Goal: Information Seeking & Learning: Learn about a topic

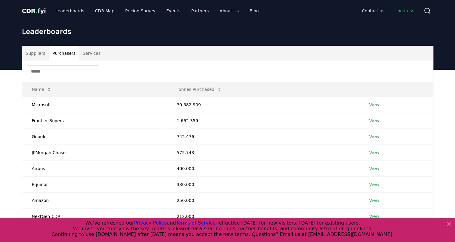
click at [57, 50] on button "Purchasers" at bounding box center [64, 53] width 30 height 14
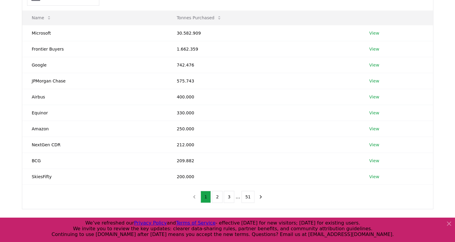
scroll to position [70, 0]
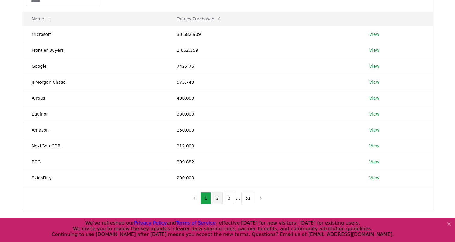
click at [218, 196] on button "2" at bounding box center [217, 198] width 11 height 12
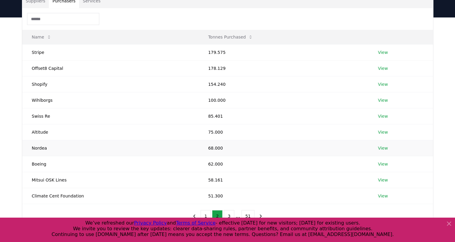
scroll to position [103, 0]
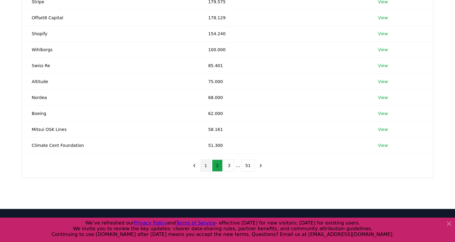
click at [210, 167] on button "1" at bounding box center [205, 165] width 11 height 12
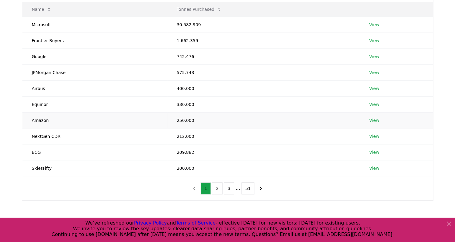
scroll to position [90, 0]
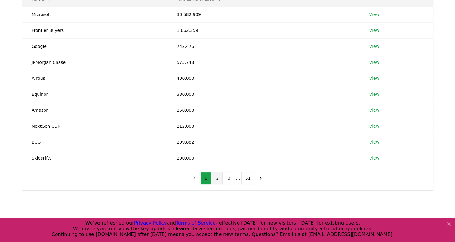
click at [216, 176] on button "2" at bounding box center [217, 178] width 11 height 12
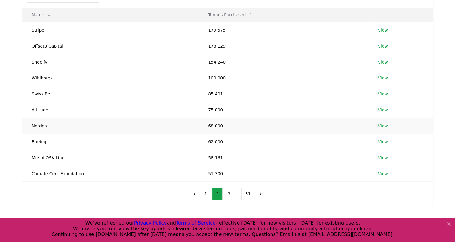
scroll to position [75, 0]
click at [231, 193] on button "3" at bounding box center [229, 193] width 11 height 12
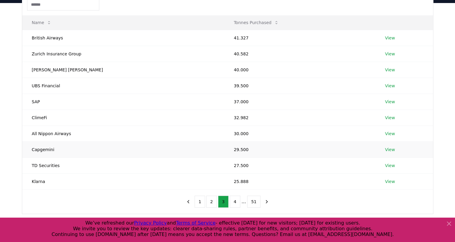
scroll to position [70, 0]
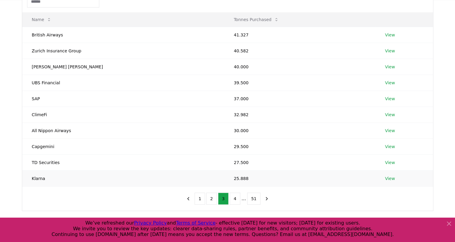
click at [385, 175] on link "View" at bounding box center [390, 178] width 10 height 6
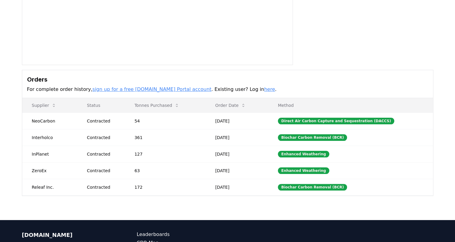
scroll to position [108, 0]
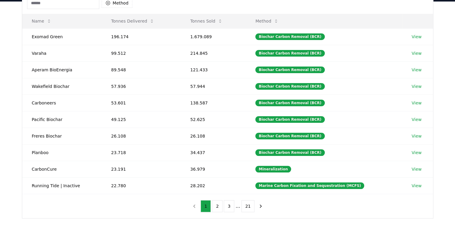
scroll to position [63, 0]
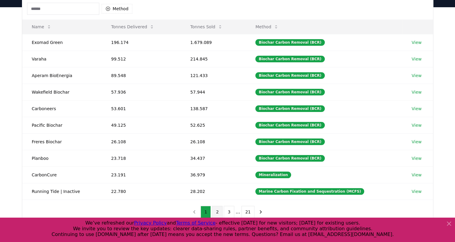
click at [220, 210] on button "2" at bounding box center [217, 212] width 11 height 12
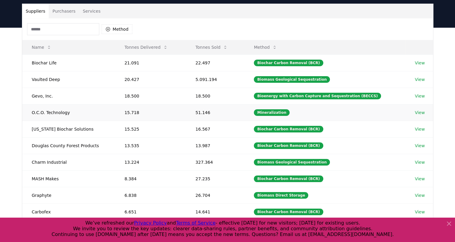
scroll to position [26, 0]
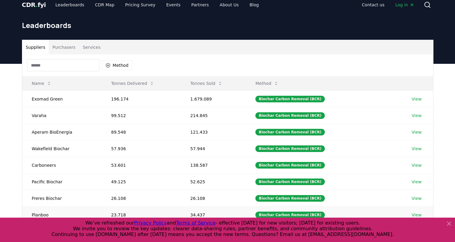
scroll to position [5, 0]
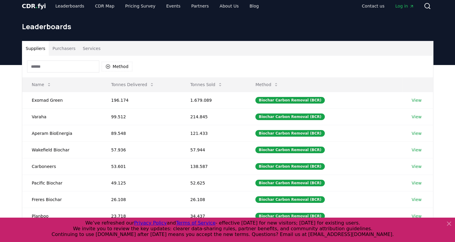
click at [59, 49] on button "Purchasers" at bounding box center [64, 48] width 30 height 14
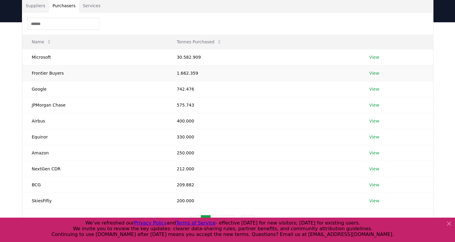
scroll to position [47, 0]
click at [370, 55] on link "View" at bounding box center [374, 58] width 10 height 6
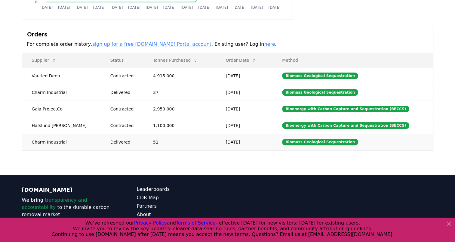
scroll to position [153, 0]
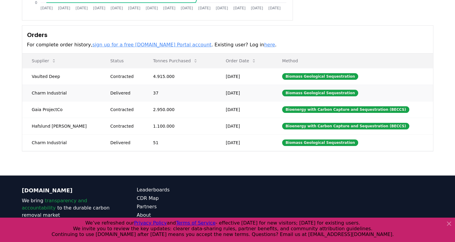
click at [110, 95] on div "Delivered" at bounding box center [124, 93] width 28 height 6
click at [49, 95] on td "Charm Industrial" at bounding box center [61, 92] width 78 height 17
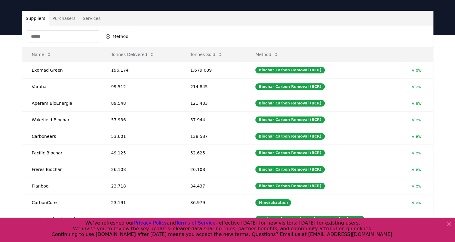
scroll to position [34, 0]
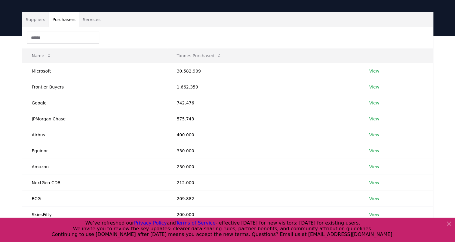
click at [60, 15] on button "Purchasers" at bounding box center [64, 19] width 30 height 14
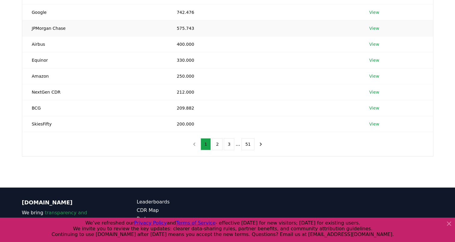
scroll to position [125, 0]
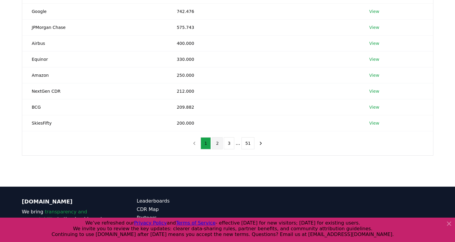
click at [220, 142] on button "2" at bounding box center [217, 143] width 11 height 12
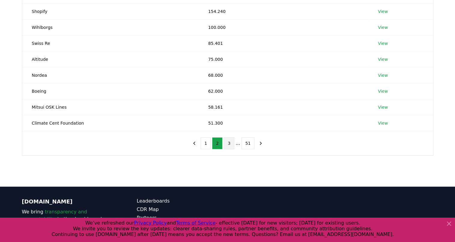
click at [230, 143] on button "3" at bounding box center [229, 143] width 11 height 12
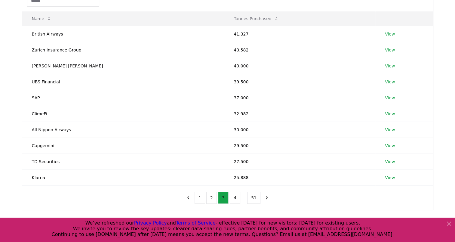
scroll to position [94, 0]
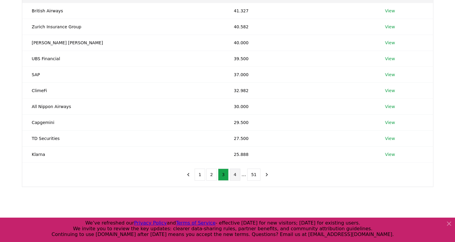
click at [237, 174] on button "4" at bounding box center [235, 174] width 11 height 12
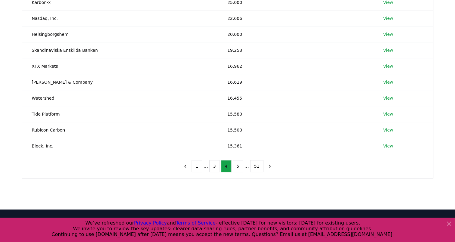
scroll to position [103, 0]
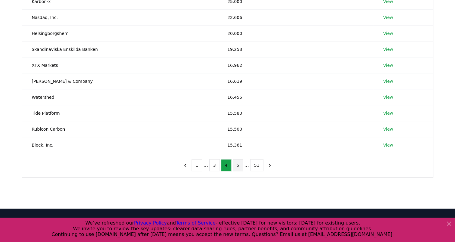
click at [239, 163] on button "5" at bounding box center [238, 165] width 11 height 12
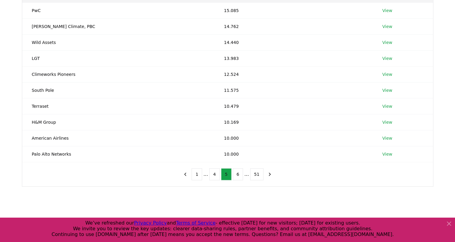
scroll to position [99, 0]
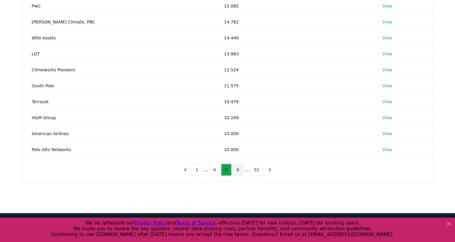
click at [238, 170] on button "6" at bounding box center [238, 169] width 11 height 12
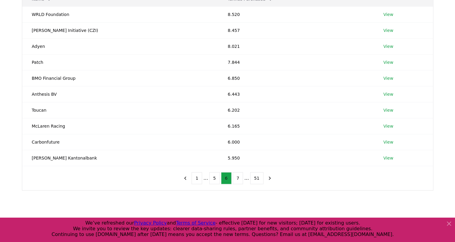
scroll to position [108, 0]
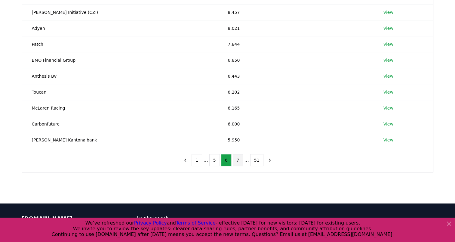
click at [242, 161] on button "7" at bounding box center [238, 160] width 11 height 12
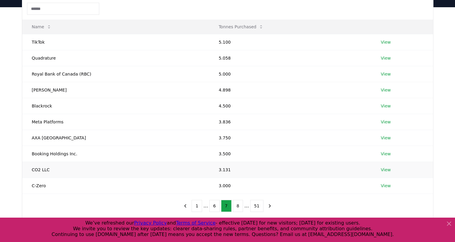
scroll to position [84, 0]
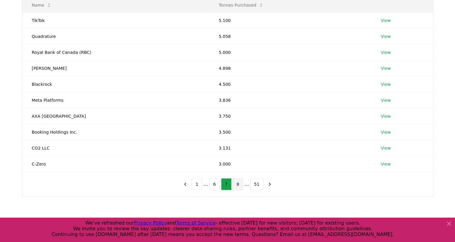
click at [240, 185] on button "8" at bounding box center [238, 184] width 11 height 12
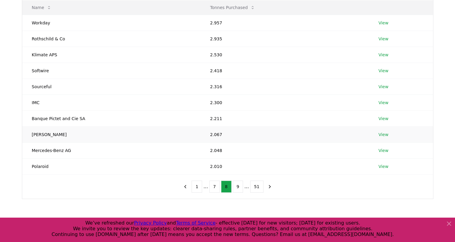
scroll to position [82, 0]
click at [239, 185] on button "9" at bounding box center [238, 186] width 11 height 12
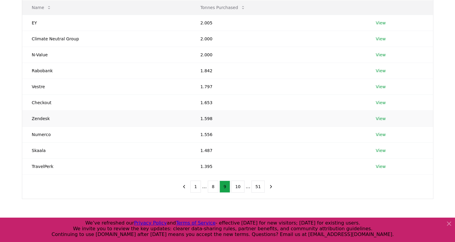
scroll to position [47, 0]
